Goal: Task Accomplishment & Management: Complete application form

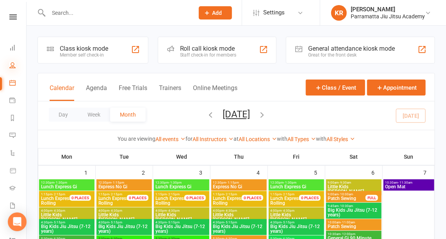
click at [11, 66] on icon at bounding box center [12, 65] width 6 height 6
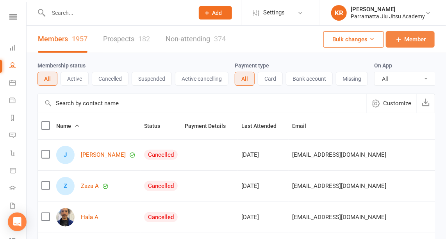
click at [401, 36] on icon at bounding box center [399, 40] width 8 height 8
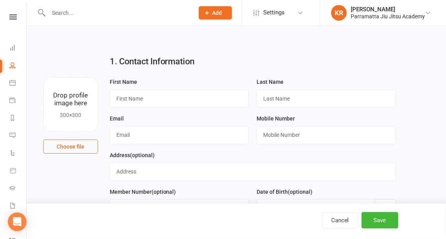
click at [0, 9] on nav "Clubworx Dashboard People Calendar Payments Reports Messages 1 Automations Prod…" at bounding box center [13, 121] width 27 height 239
click at [9, 18] on icon at bounding box center [12, 16] width 7 height 5
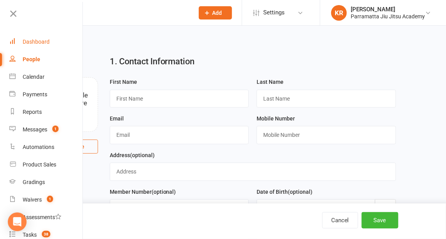
click at [31, 39] on div "Dashboard" at bounding box center [36, 42] width 27 height 6
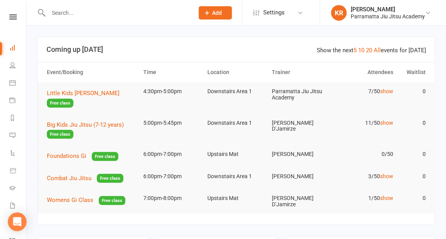
click at [214, 13] on span "Add" at bounding box center [217, 13] width 10 height 6
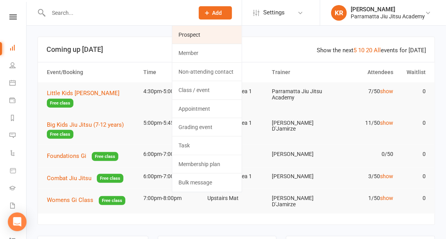
click at [200, 32] on link "Prospect" at bounding box center [206, 35] width 69 height 18
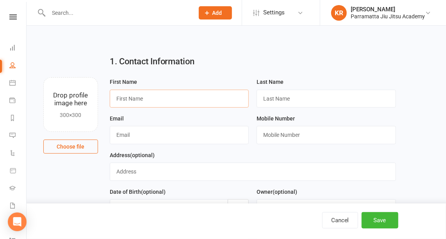
click at [132, 98] on input "text" at bounding box center [179, 99] width 139 height 18
type input "[PERSON_NAME]"
click at [275, 98] on input "text" at bounding box center [325, 99] width 139 height 18
type input "[PERSON_NAME]"
click at [143, 137] on input "text" at bounding box center [179, 135] width 139 height 18
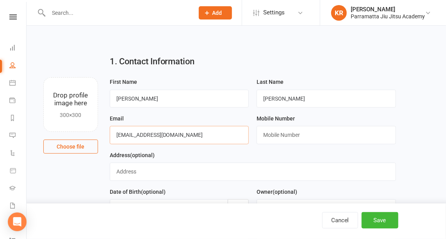
type input "[EMAIL_ADDRESS][DOMAIN_NAME]"
click at [284, 135] on input "text" at bounding box center [325, 135] width 139 height 18
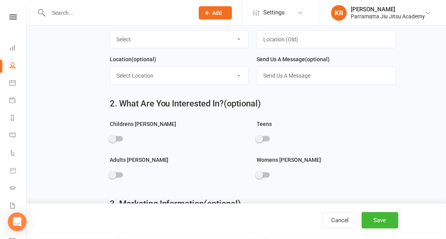
scroll to position [254, 0]
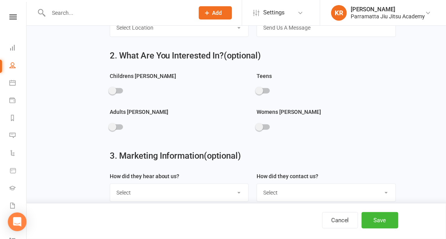
type input "0431090389"
click at [114, 89] on span at bounding box center [112, 91] width 8 height 8
click at [110, 90] on input "checkbox" at bounding box center [110, 90] width 0 height 0
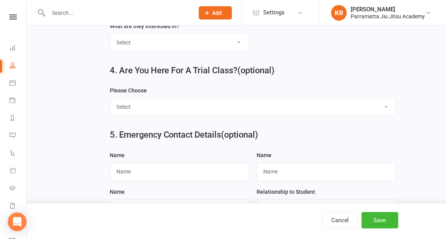
scroll to position [442, 0]
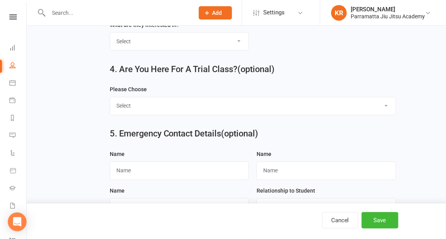
click at [386, 103] on select "Select Yes No" at bounding box center [253, 106] width 286 height 17
select select "Yes"
click at [110, 98] on select "Select Yes No" at bounding box center [253, 106] width 286 height 17
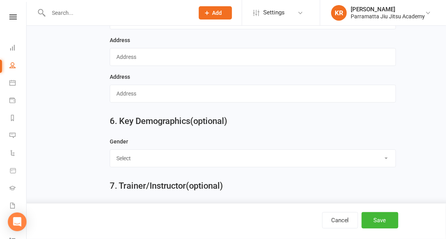
scroll to position [813, 0]
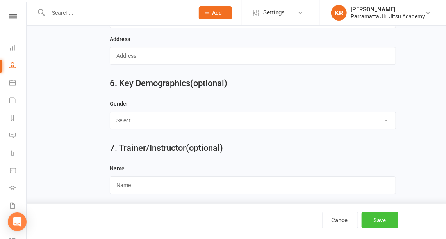
click at [383, 221] on button "Save" at bounding box center [379, 220] width 37 height 16
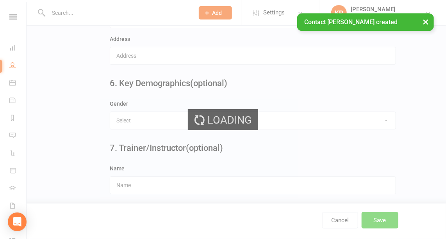
scroll to position [0, 0]
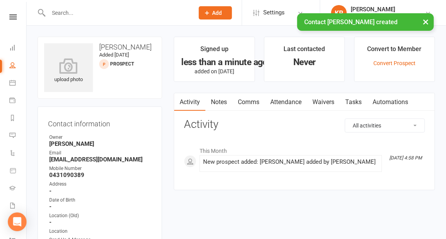
click at [292, 101] on link "Attendance" at bounding box center [286, 102] width 42 height 18
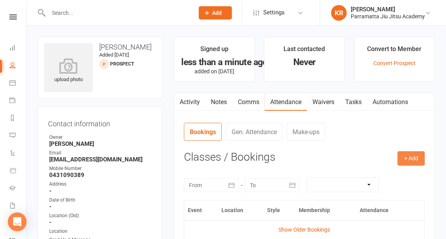
click at [412, 160] on button "+ Add" at bounding box center [410, 158] width 27 height 14
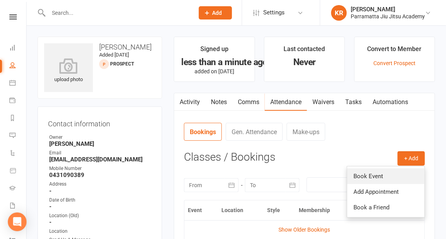
click at [379, 173] on link "Book Event" at bounding box center [385, 177] width 77 height 16
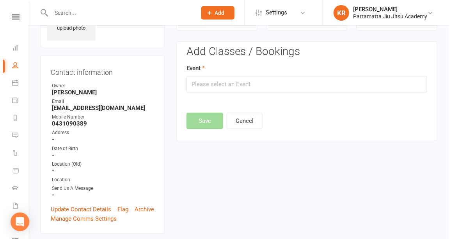
scroll to position [53, 0]
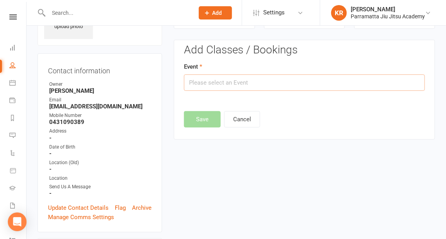
click at [286, 83] on input "text" at bounding box center [304, 83] width 241 height 16
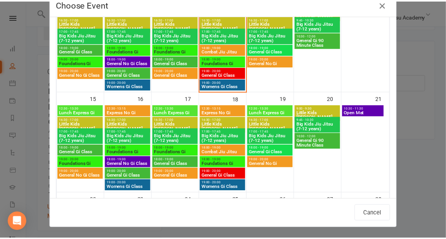
scroll to position [213, 0]
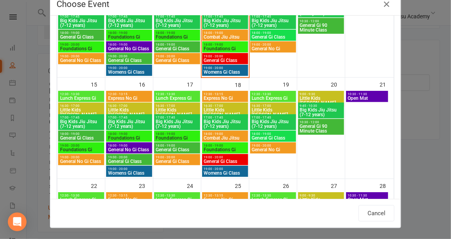
click at [119, 121] on span "Big Kids Jiu Jitsu (7-12 years)" at bounding box center [129, 123] width 43 height 9
type input "Big Kids [PERSON_NAME] (7-12 years) - [DATE] 5:00:00 PM"
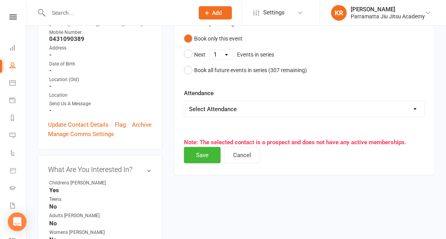
scroll to position [139, 0]
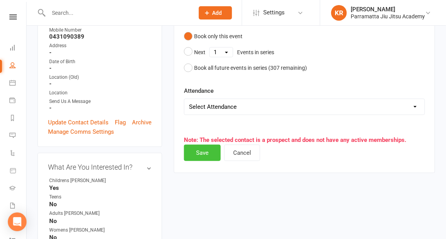
click at [207, 153] on button "Save" at bounding box center [202, 153] width 37 height 16
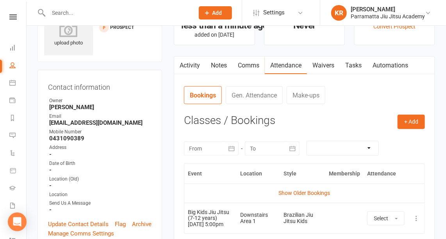
scroll to position [0, 0]
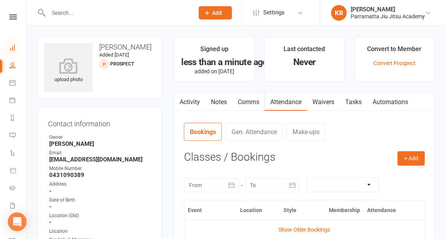
click at [14, 47] on icon at bounding box center [12, 47] width 6 height 6
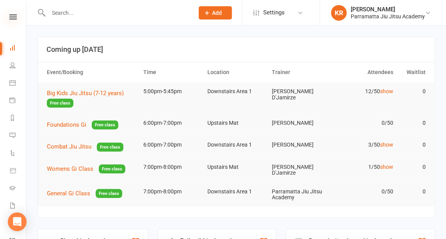
click at [10, 18] on icon at bounding box center [12, 16] width 7 height 5
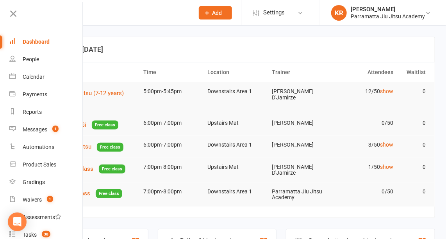
click at [28, 42] on div "Dashboard" at bounding box center [36, 42] width 27 height 6
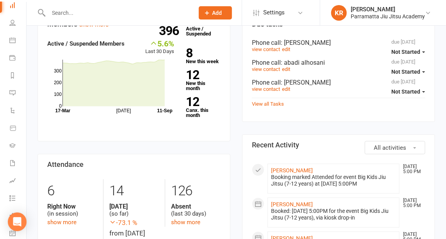
scroll to position [255, 0]
